Goal: Book appointment/travel/reservation

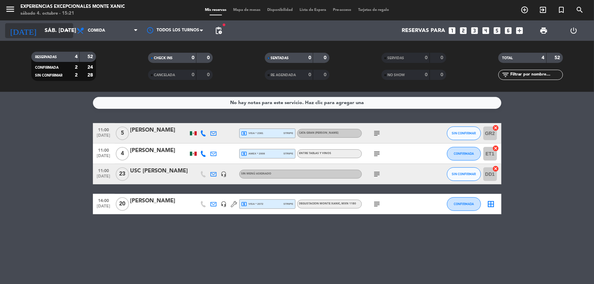
click at [41, 27] on input "sáb. [DATE]" at bounding box center [77, 30] width 72 height 13
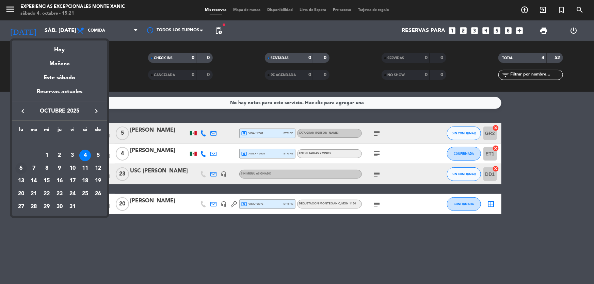
click at [21, 169] on div "6" at bounding box center [21, 169] width 12 height 12
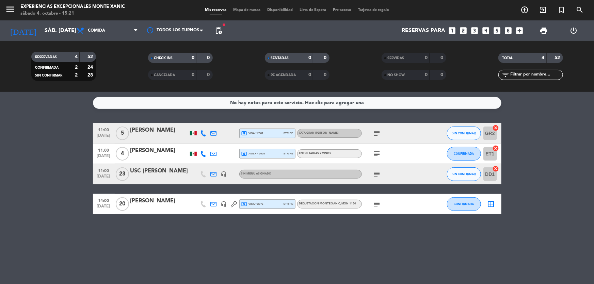
type input "lun. [DATE]"
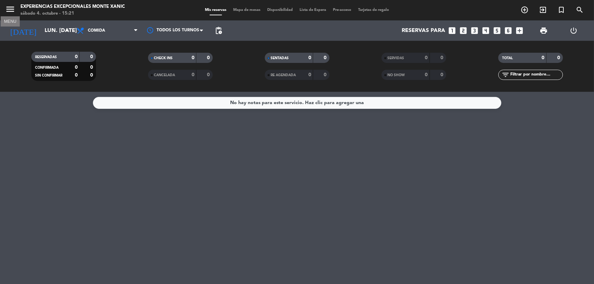
click at [9, 10] on icon "menu" at bounding box center [10, 9] width 10 height 10
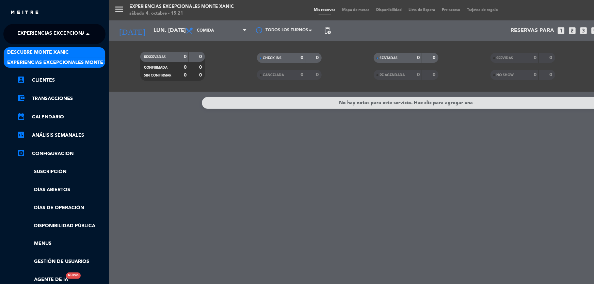
drag, startPoint x: 44, startPoint y: 31, endPoint x: 48, endPoint y: 51, distance: 20.4
click at [45, 31] on span "Experiencias Excepcionales Monte Xanic" at bounding box center [73, 34] width 113 height 14
click at [48, 53] on span "Descubre Monte Xanic" at bounding box center [38, 53] width 62 height 8
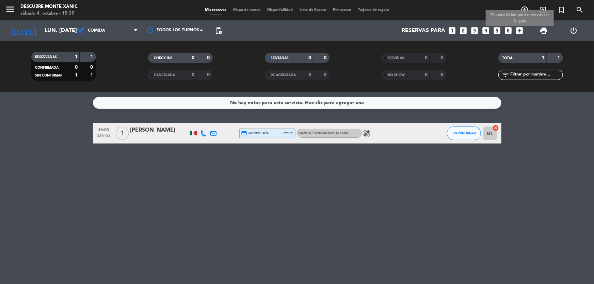
click at [519, 33] on icon "add_box" at bounding box center [519, 30] width 9 height 9
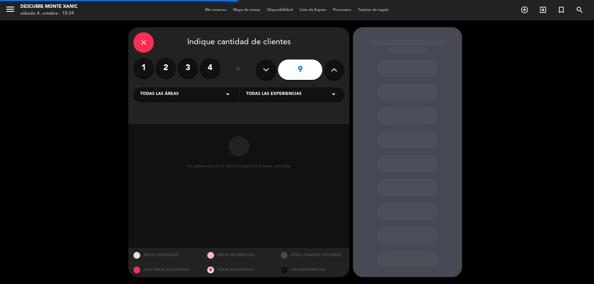
click at [337, 74] on icon at bounding box center [334, 70] width 6 height 10
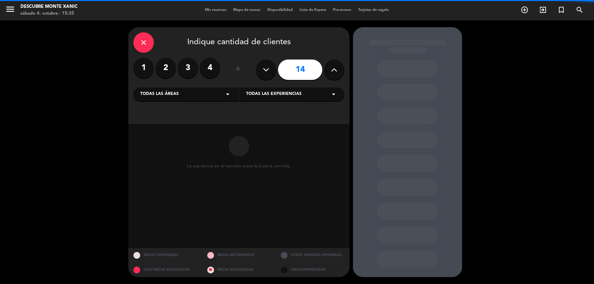
click at [337, 74] on icon at bounding box center [334, 70] width 6 height 10
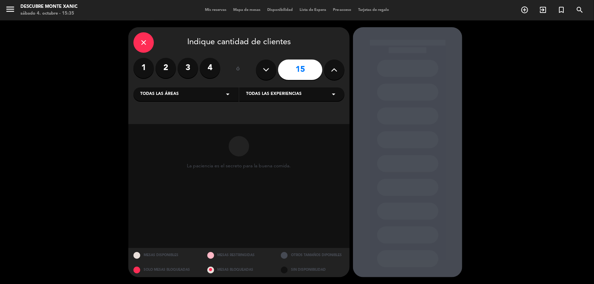
click at [337, 74] on icon at bounding box center [334, 70] width 6 height 10
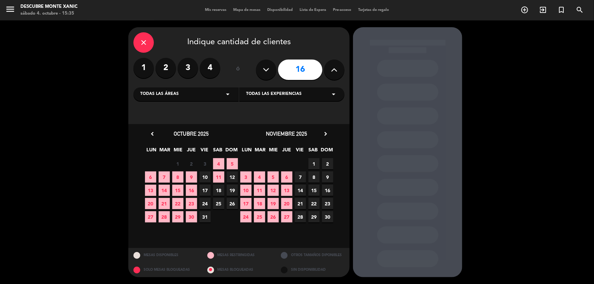
click at [337, 75] on icon at bounding box center [334, 70] width 6 height 10
type input "17"
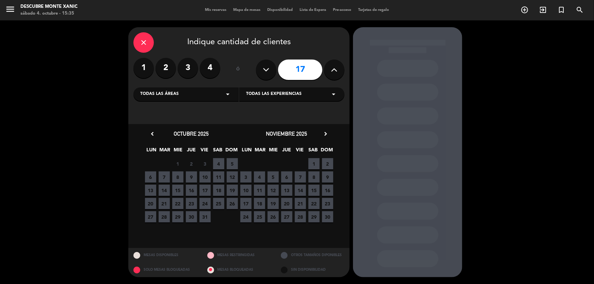
click at [150, 179] on span "6" at bounding box center [150, 177] width 11 height 11
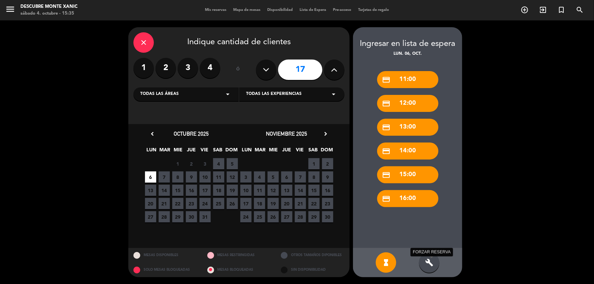
click at [426, 263] on icon "build" at bounding box center [429, 263] width 8 height 8
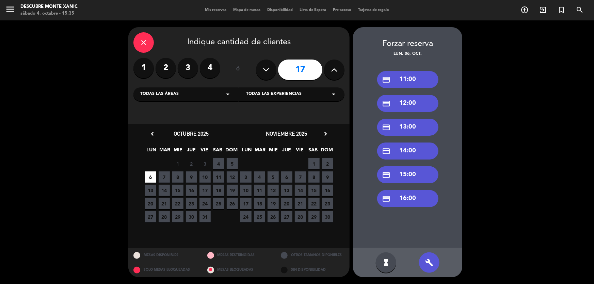
click at [409, 82] on div "credit_card 11:00" at bounding box center [407, 79] width 61 height 17
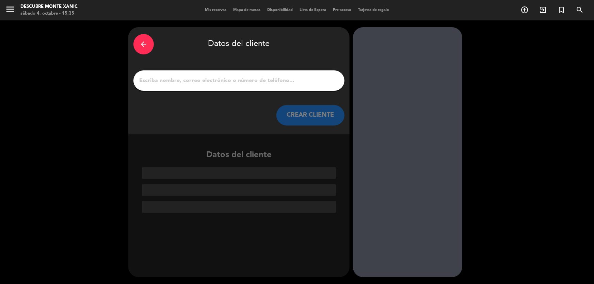
click at [210, 84] on input "1" at bounding box center [239, 81] width 201 height 10
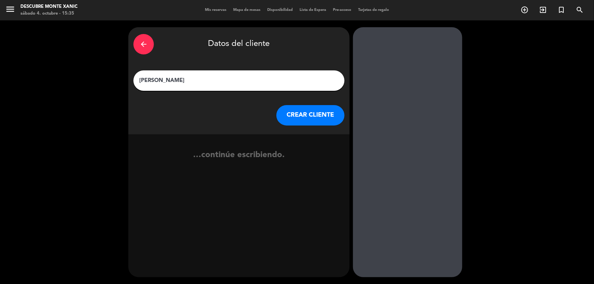
type input "[PERSON_NAME]"
click at [297, 117] on button "CREAR CLIENTE" at bounding box center [311, 115] width 68 height 20
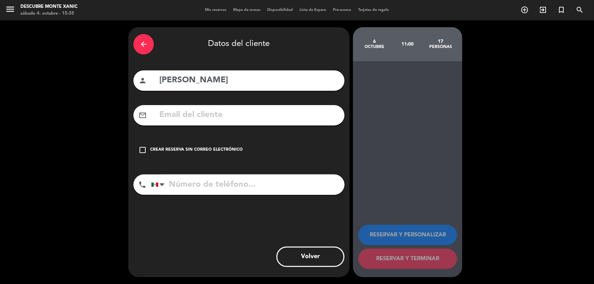
click at [224, 150] on div "Crear reserva sin correo electrónico" at bounding box center [196, 150] width 93 height 7
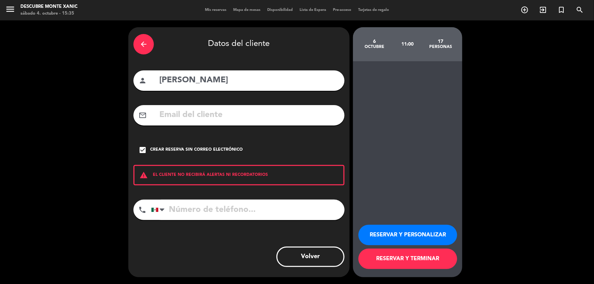
click at [429, 231] on button "RESERVAR Y PERSONALIZAR" at bounding box center [408, 235] width 99 height 20
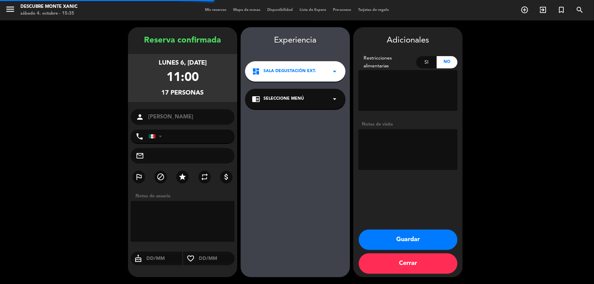
click at [397, 145] on textarea at bounding box center [408, 149] width 99 height 41
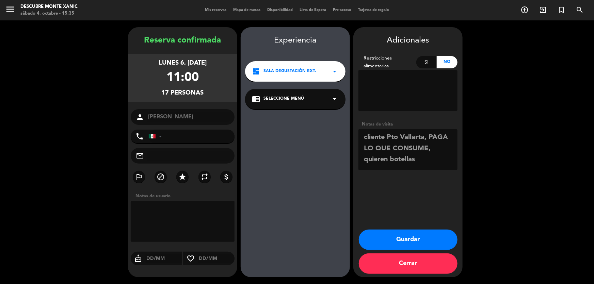
type textarea "cliente Pto Vallarta, PAGA LO QUE CONSUME, quieren botellas"
click at [413, 243] on button "Guardar" at bounding box center [408, 240] width 99 height 20
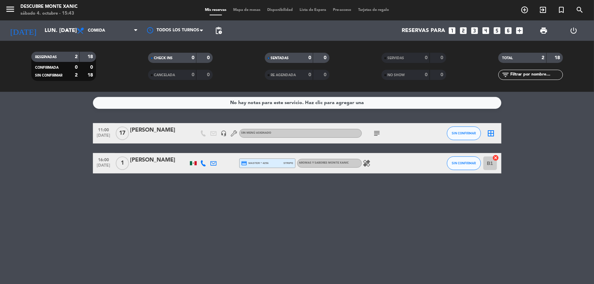
click at [34, 20] on div "[DATE] lun. [DATE] arrow_drop_down" at bounding box center [39, 30] width 68 height 20
click at [41, 32] on input "lun. [DATE]" at bounding box center [77, 30] width 72 height 13
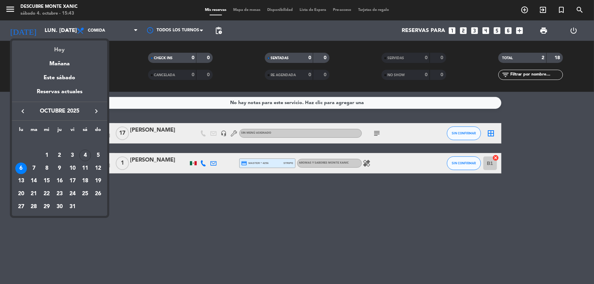
click at [64, 47] on div "Hoy" at bounding box center [59, 48] width 95 height 14
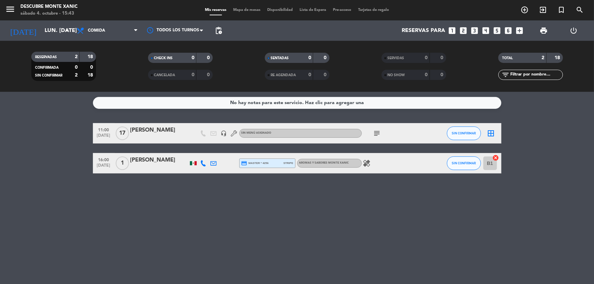
type input "sáb. [DATE]"
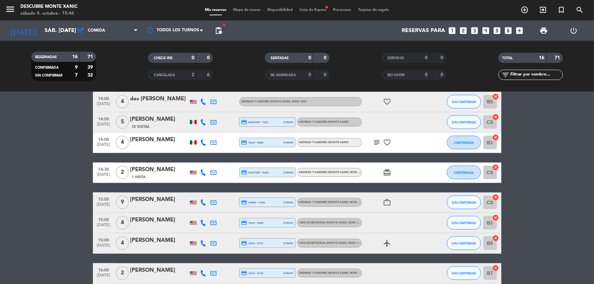
scroll to position [293, 0]
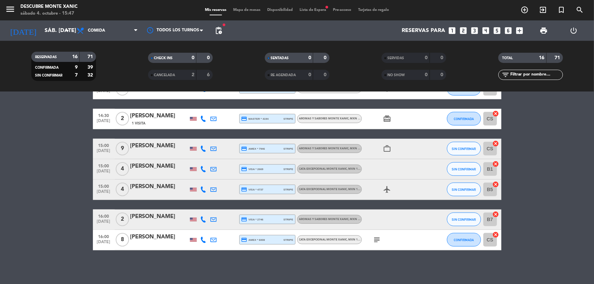
click at [377, 239] on icon "subject" at bounding box center [377, 240] width 8 height 8
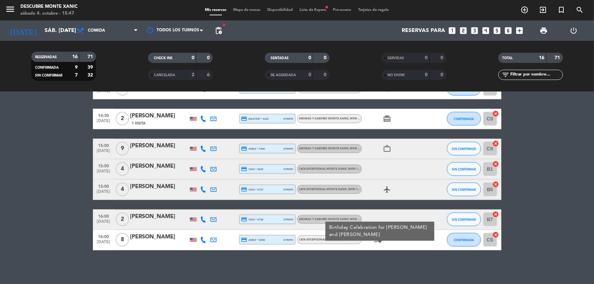
click at [377, 241] on icon "subject" at bounding box center [377, 240] width 8 height 8
